Goal: Task Accomplishment & Management: Manage account settings

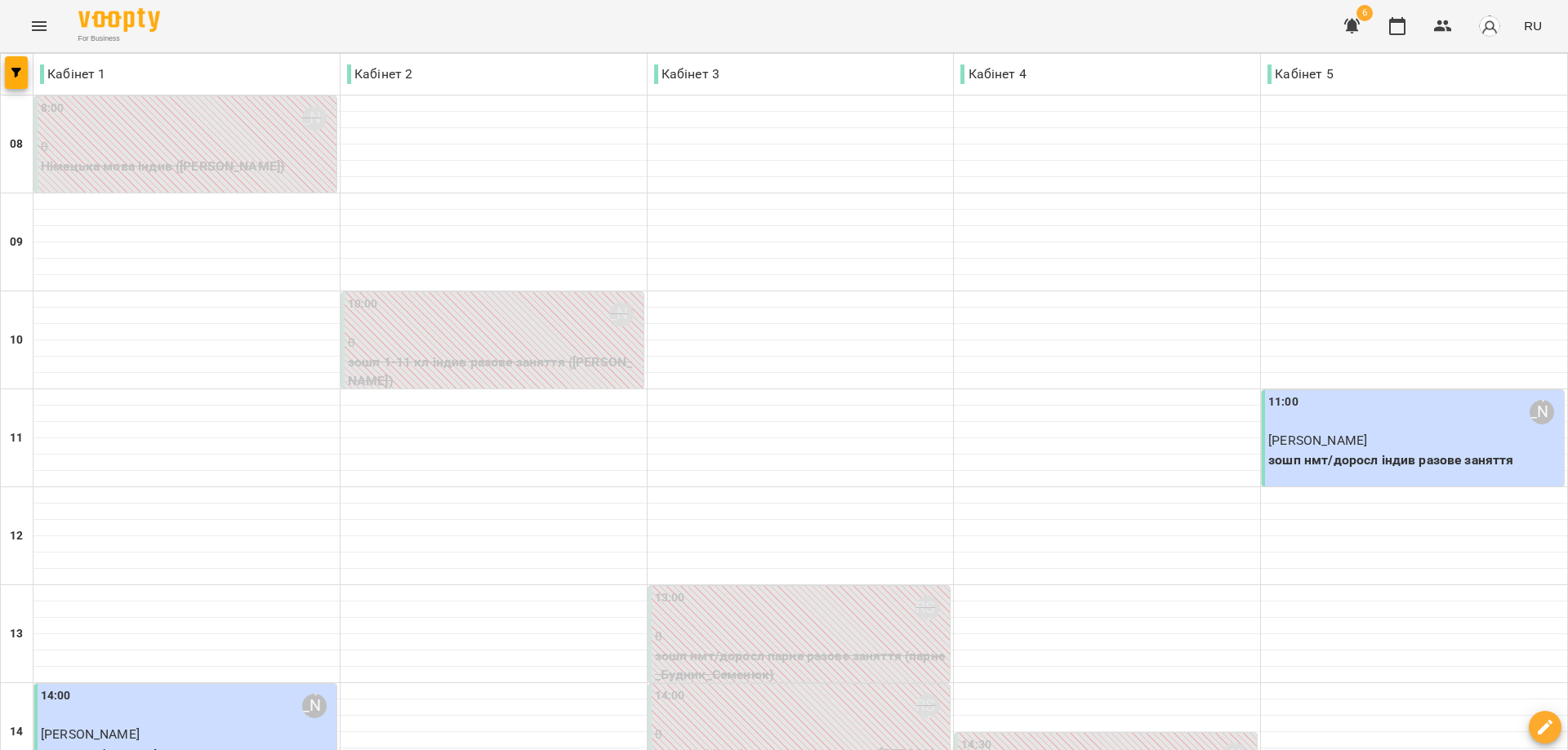
scroll to position [630, 0]
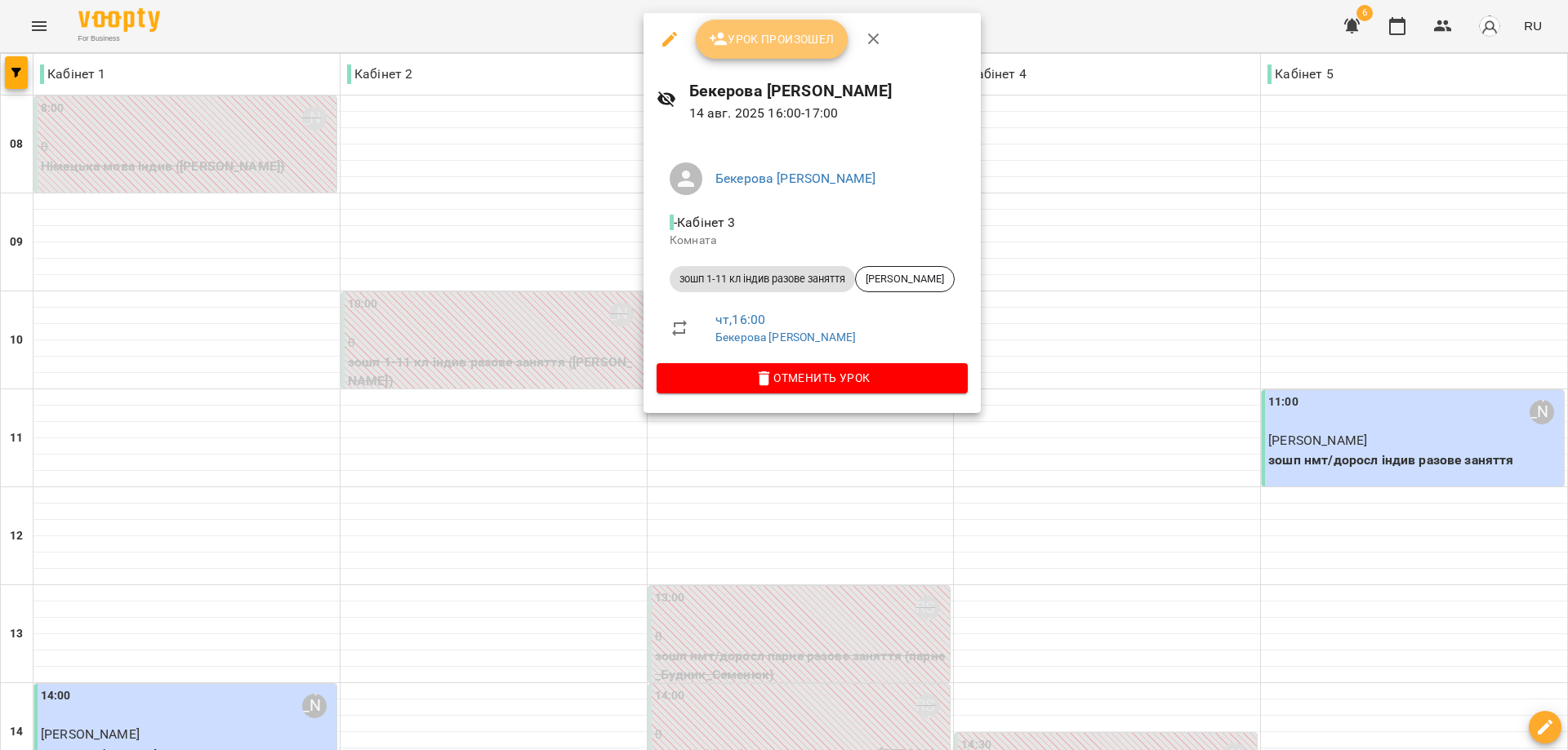
drag, startPoint x: 744, startPoint y: 31, endPoint x: 760, endPoint y: 41, distance: 18.9
click at [745, 31] on span "Урок произошел" at bounding box center [772, 39] width 126 height 19
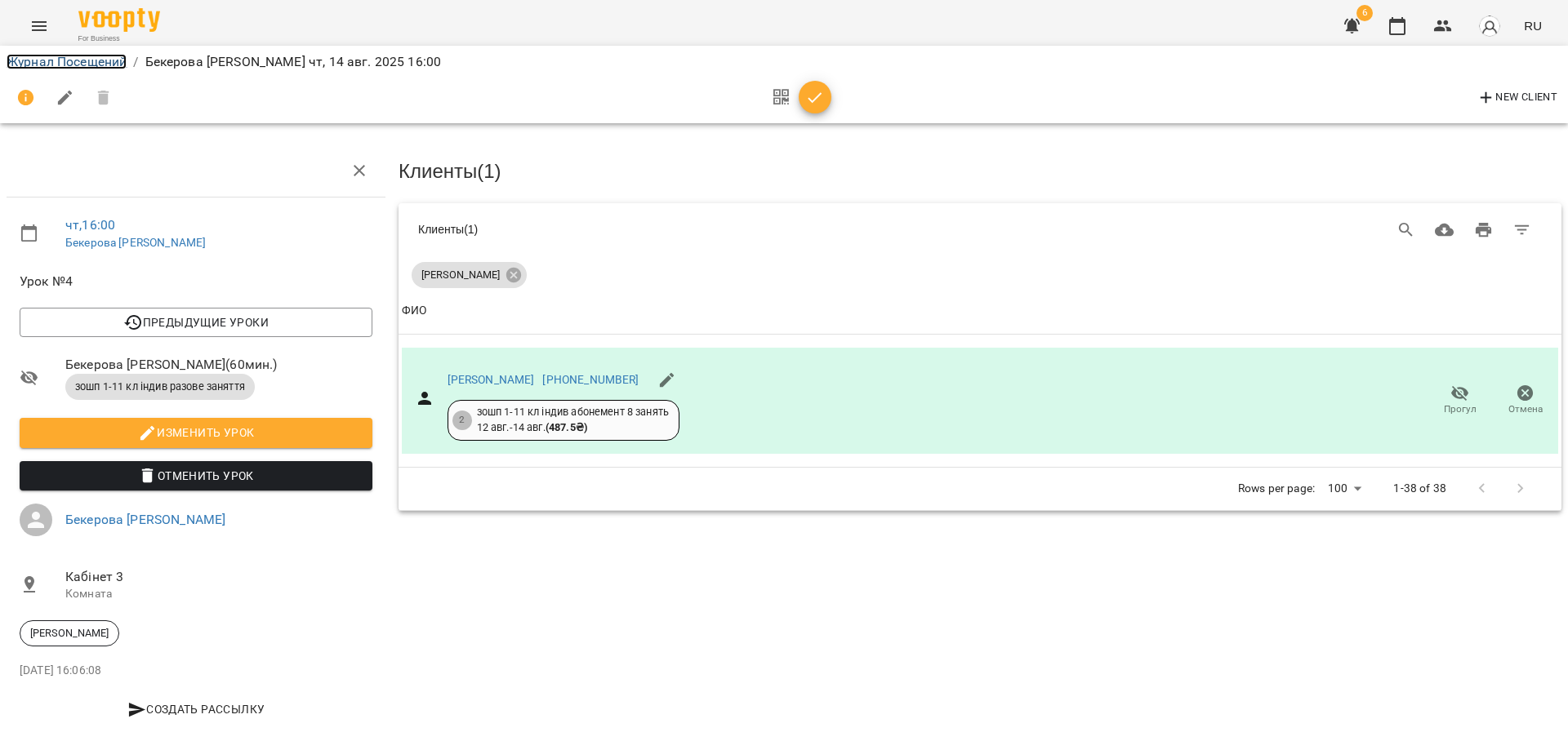
click at [112, 60] on link "Журнал Посещений" at bounding box center [66, 62] width 120 height 16
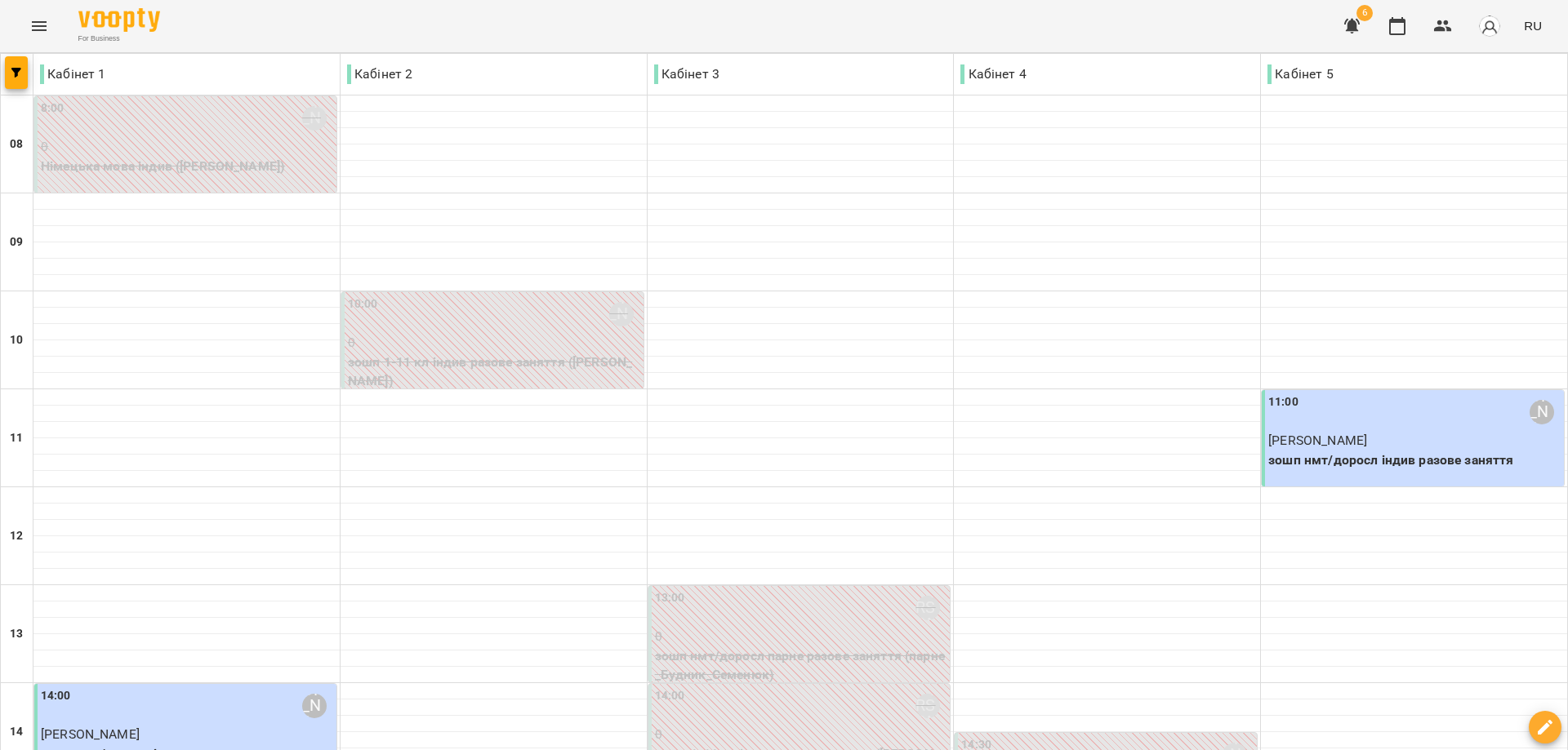
scroll to position [385, 0]
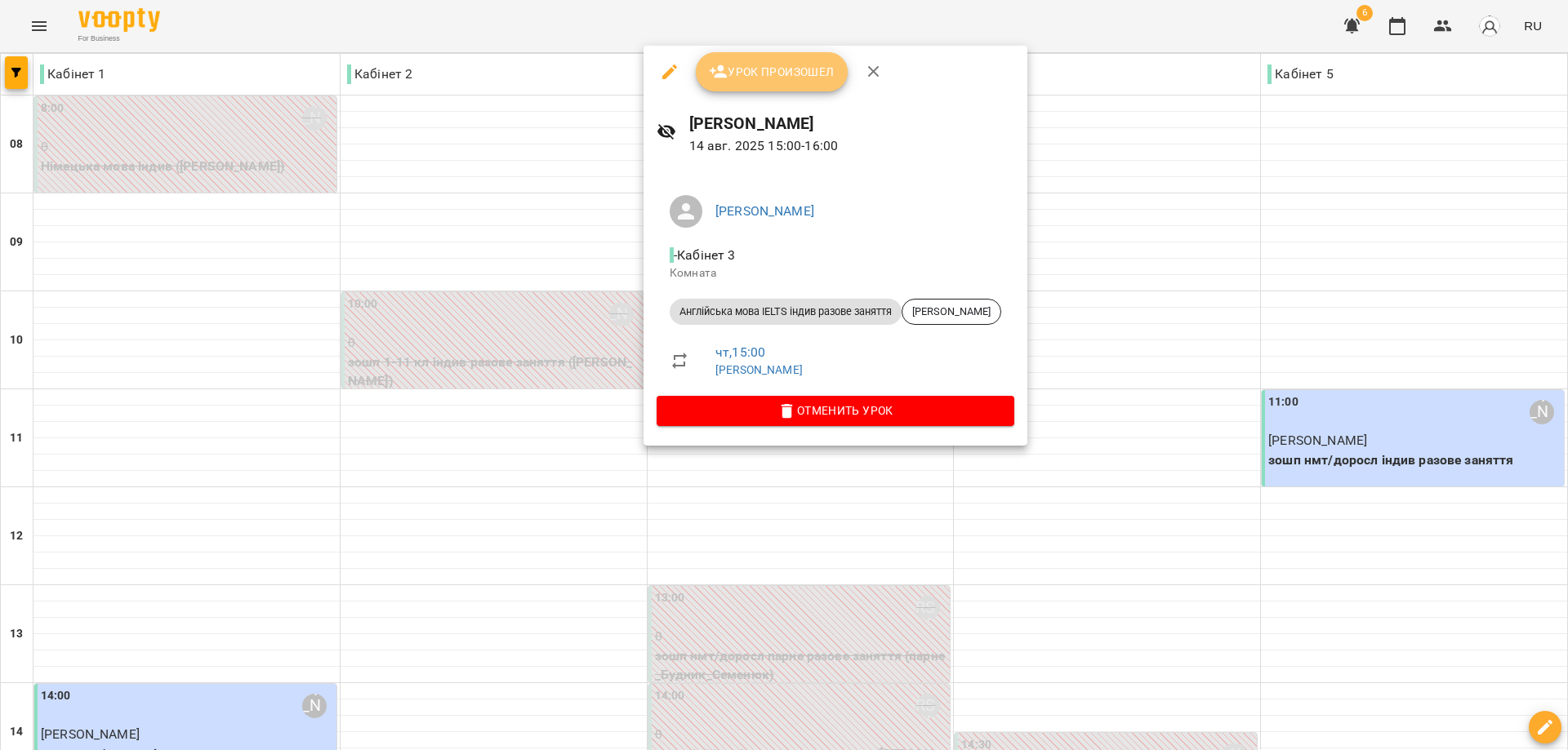
click at [753, 67] on span "Урок произошел" at bounding box center [772, 72] width 126 height 19
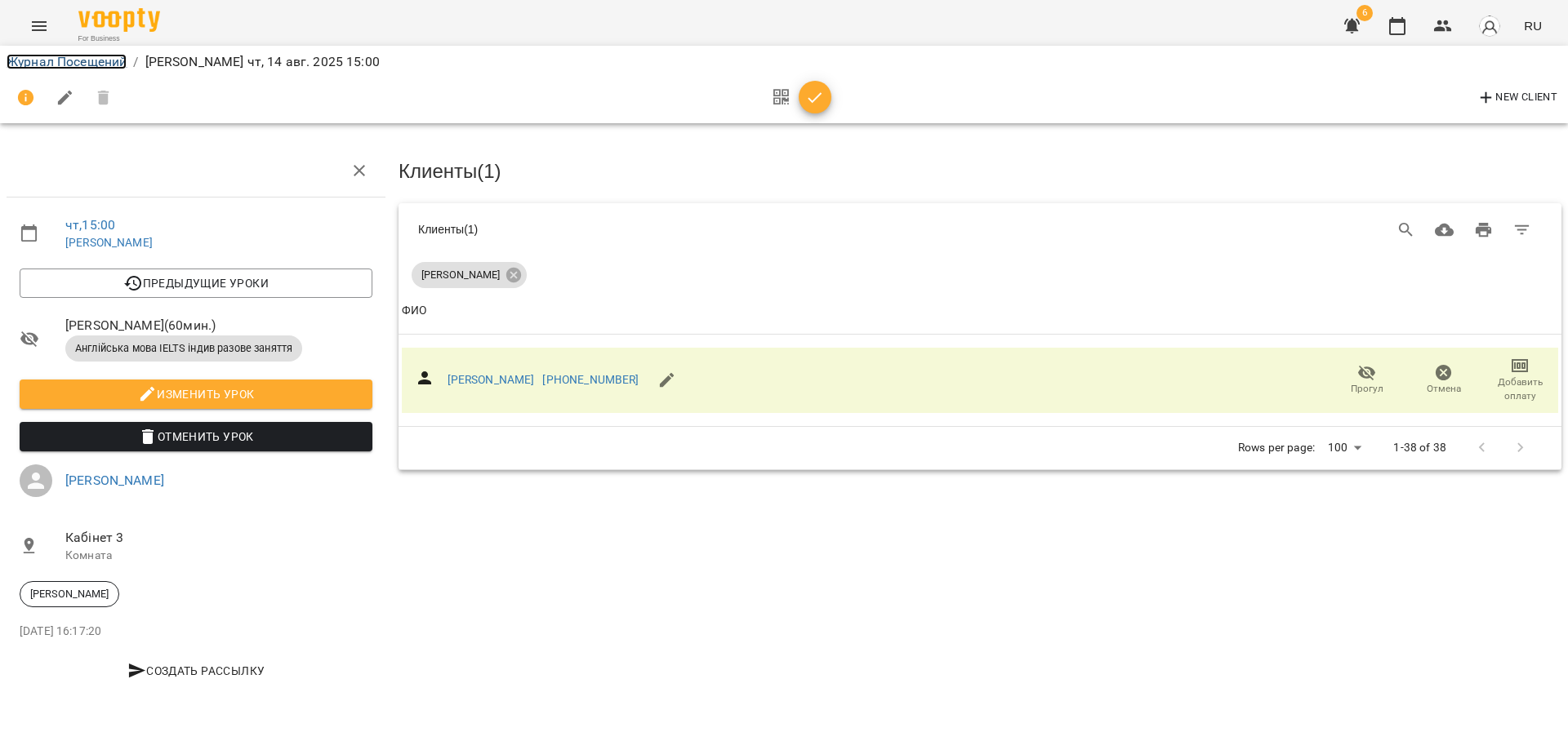
click at [44, 61] on link "Журнал Посещений" at bounding box center [66, 62] width 120 height 16
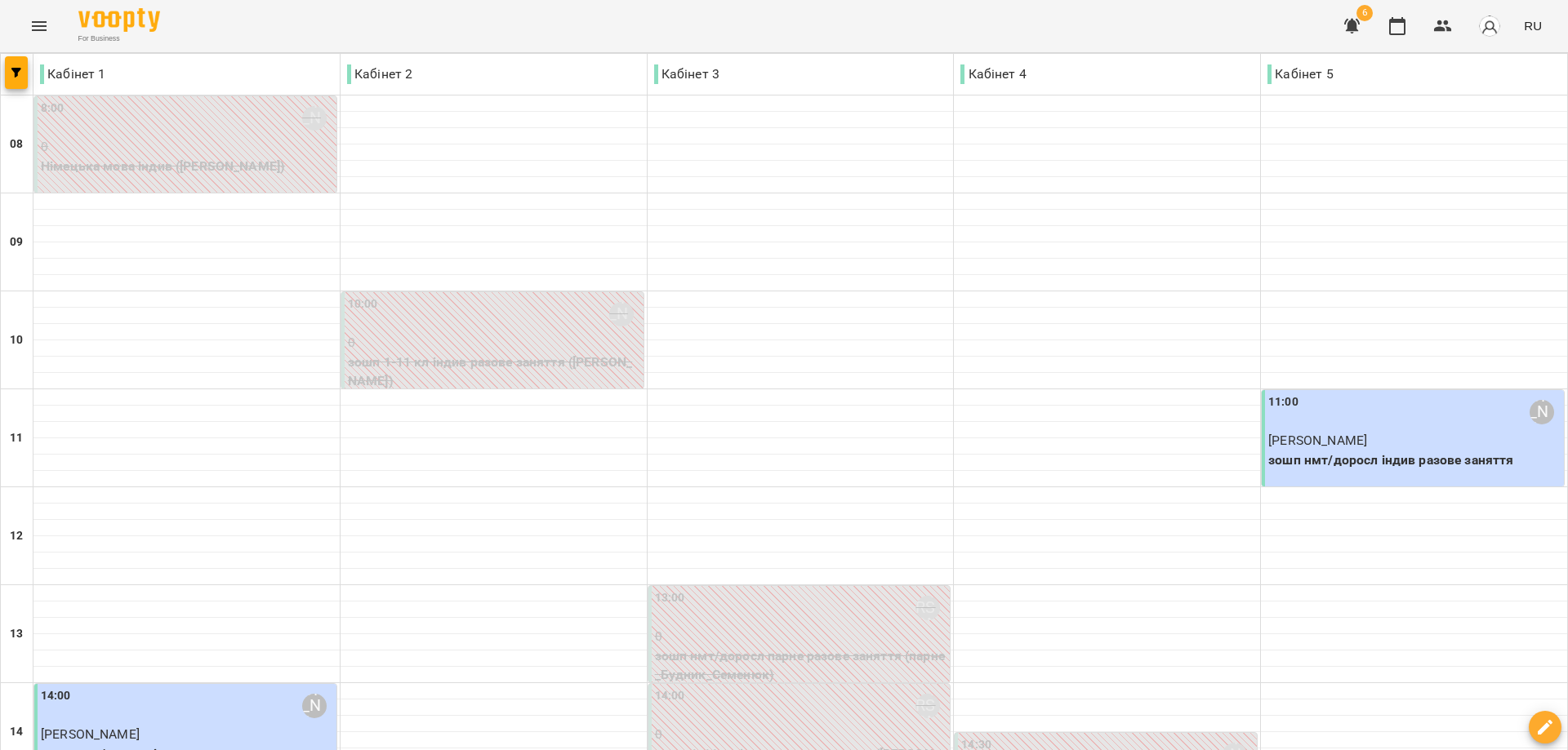
click at [44, 25] on icon "Menu" at bounding box center [39, 26] width 19 height 19
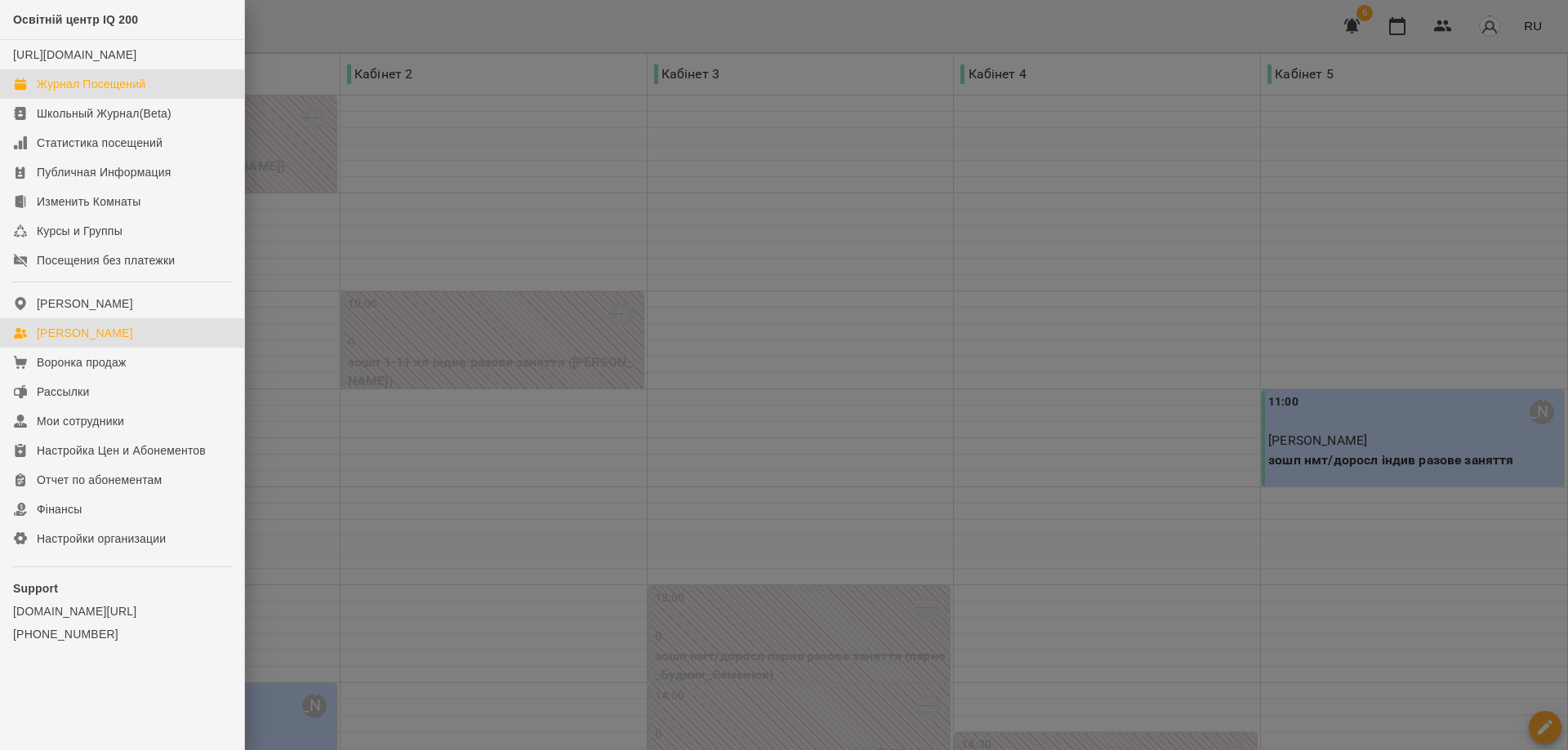
click at [87, 341] on div "[PERSON_NAME]" at bounding box center [85, 333] width 96 height 17
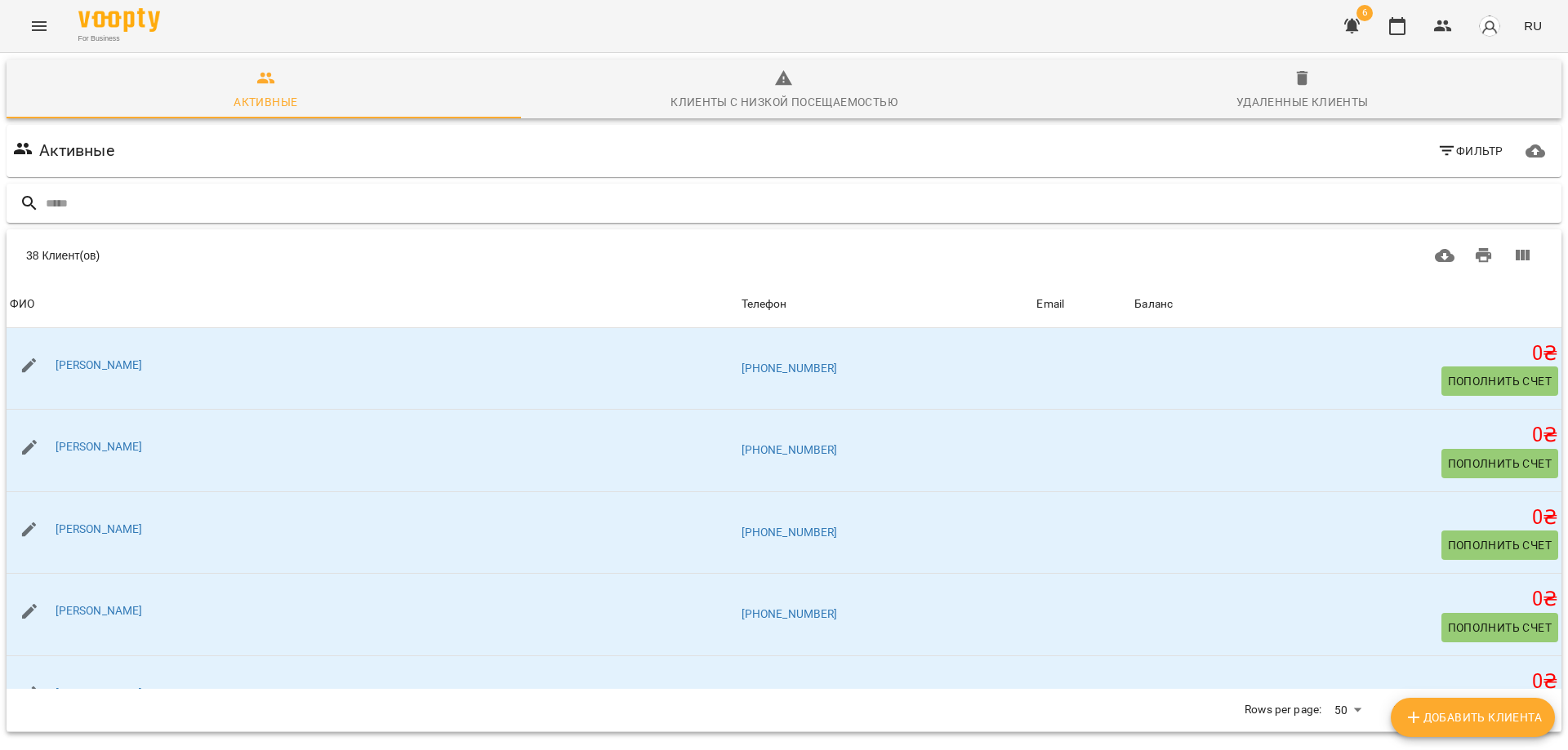
click at [86, 203] on input "text" at bounding box center [800, 203] width 1509 height 27
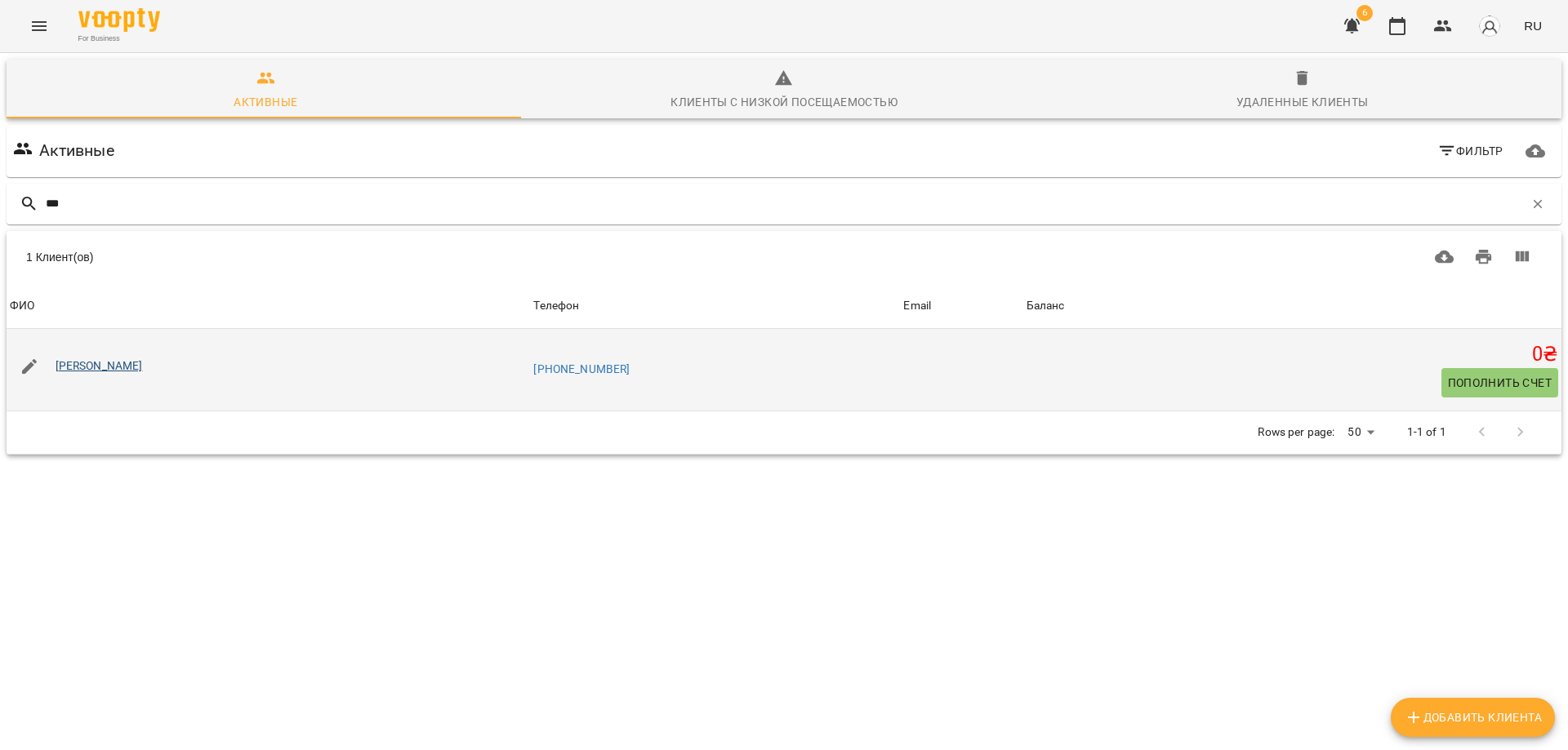
type input "***"
click at [85, 362] on link "[PERSON_NAME]" at bounding box center [99, 365] width 87 height 13
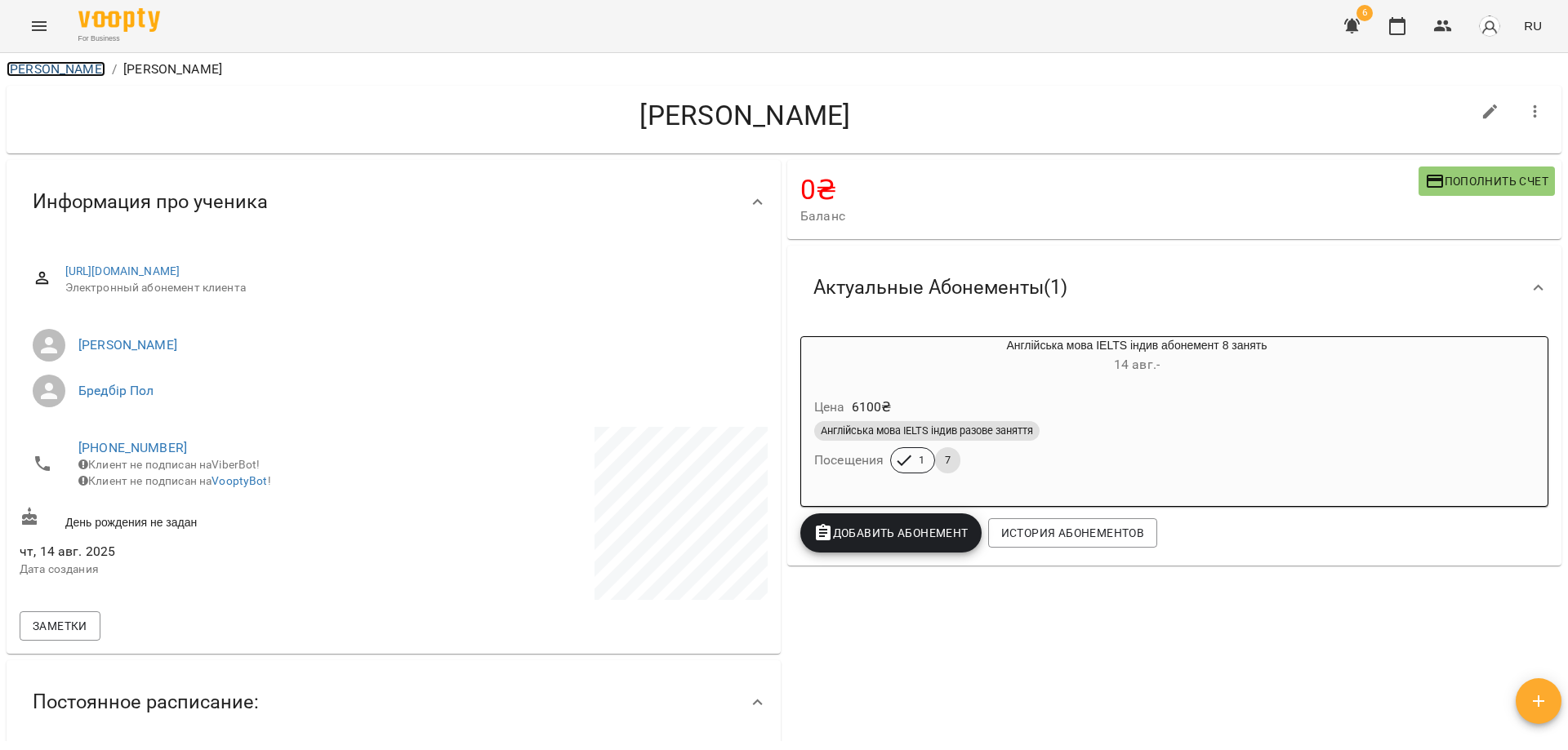
click at [38, 65] on link "[PERSON_NAME]" at bounding box center [55, 69] width 99 height 16
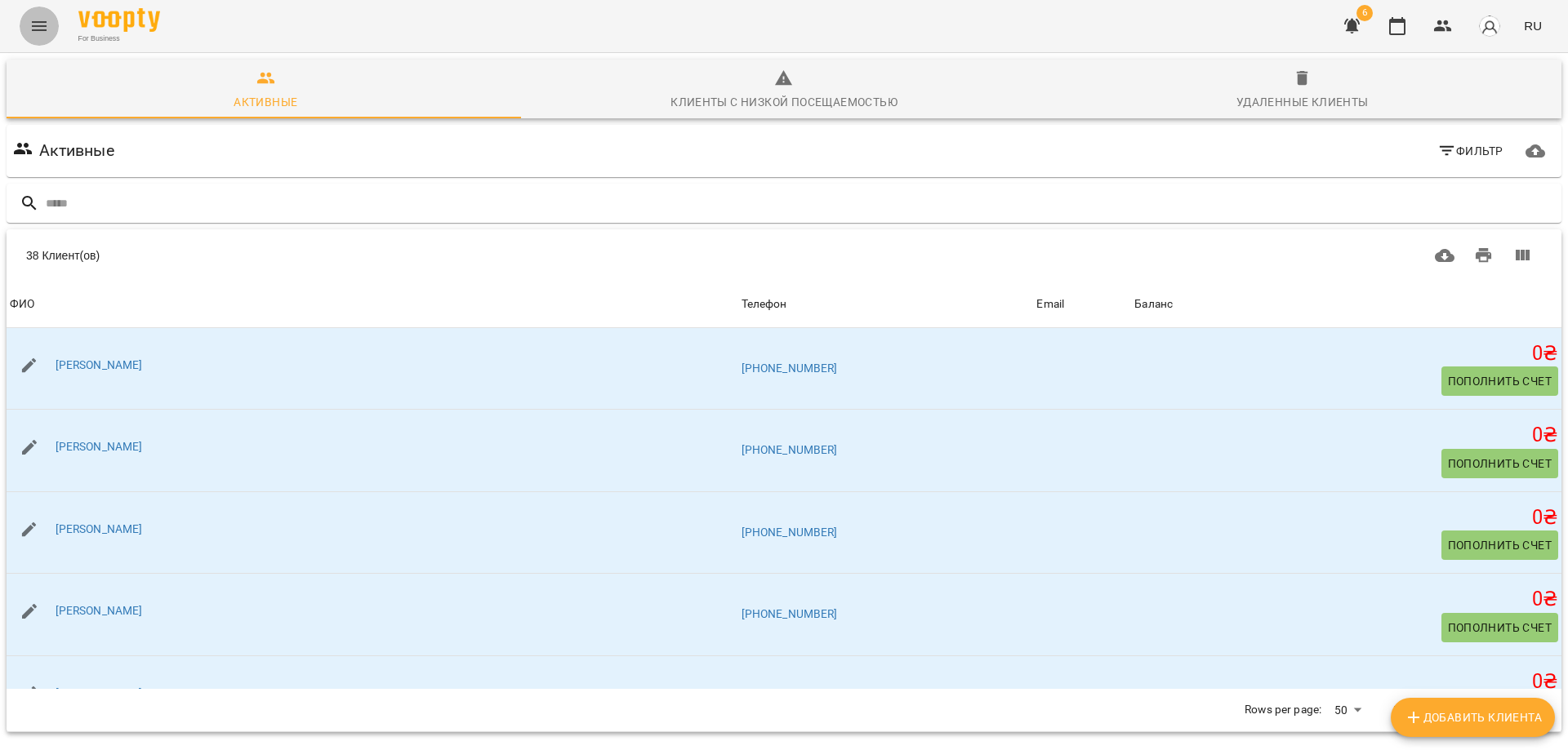
click at [41, 23] on icon "Menu" at bounding box center [39, 25] width 15 height 10
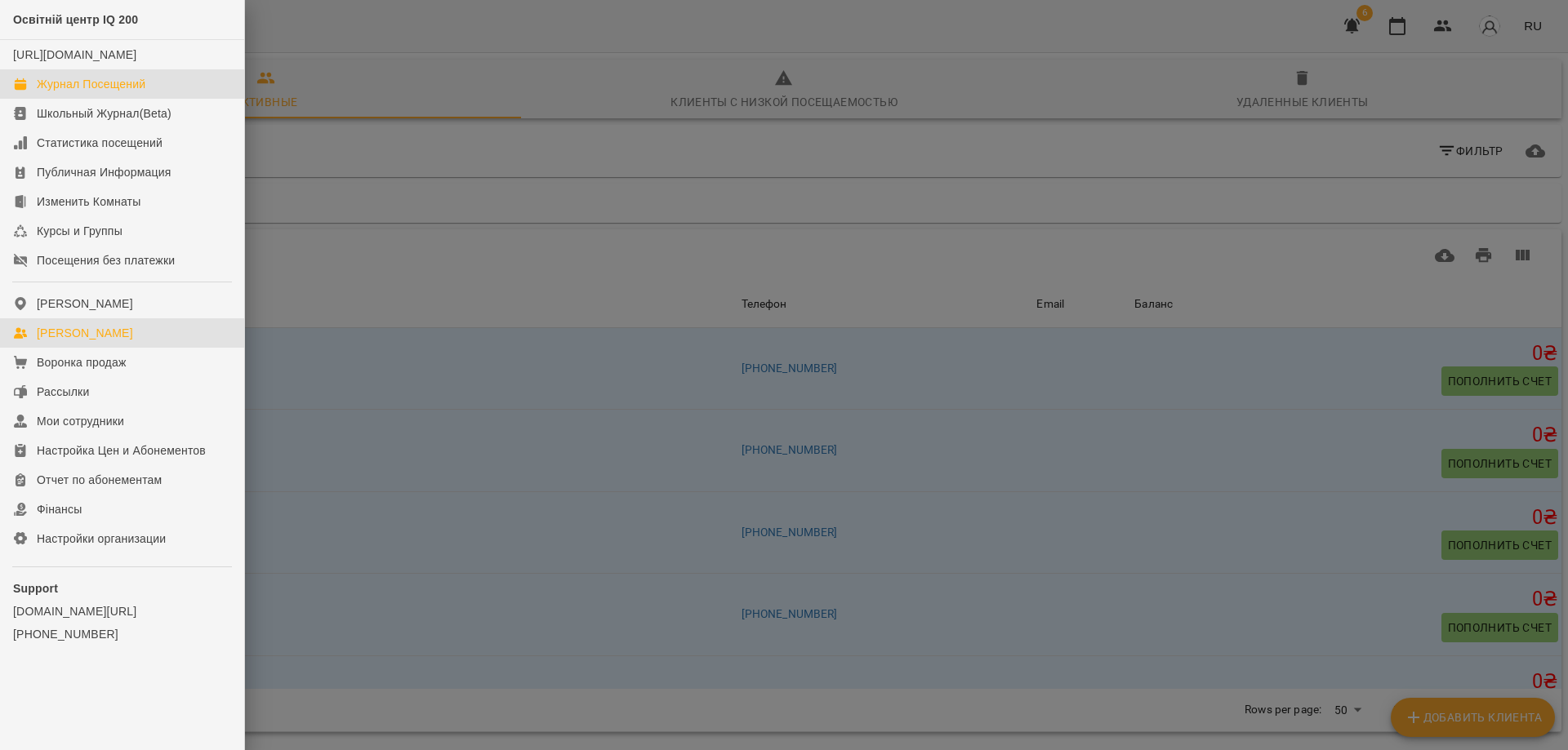
click at [99, 92] on div "Журнал Посещений" at bounding box center [91, 84] width 109 height 17
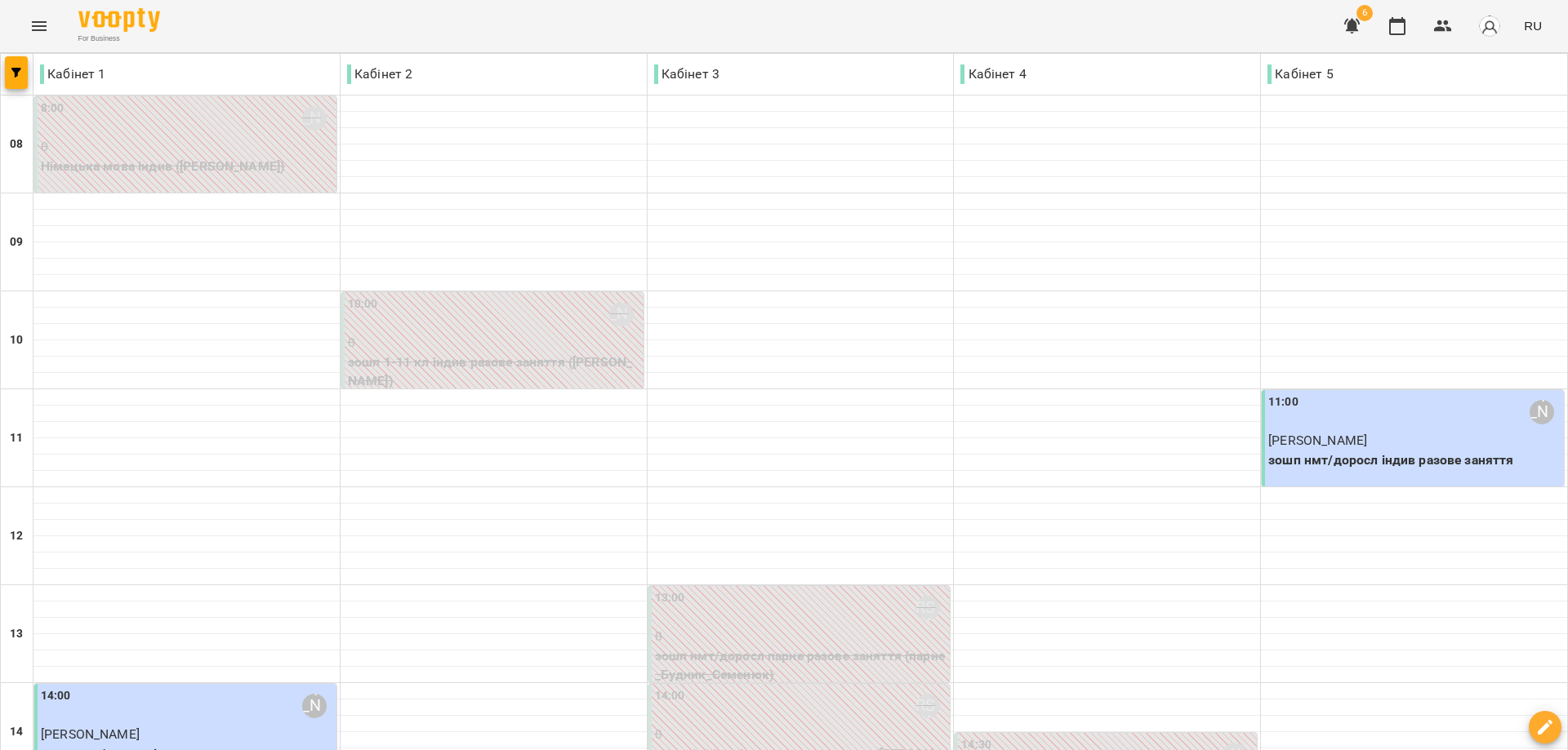
scroll to position [548, 0]
